Goal: Find specific page/section: Find specific page/section

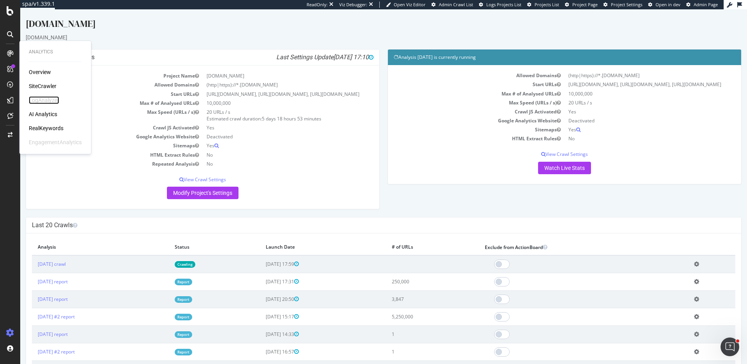
click at [45, 101] on div "LogAnalyzer" at bounding box center [44, 100] width 30 height 8
